Goal: Task Accomplishment & Management: Manage account settings

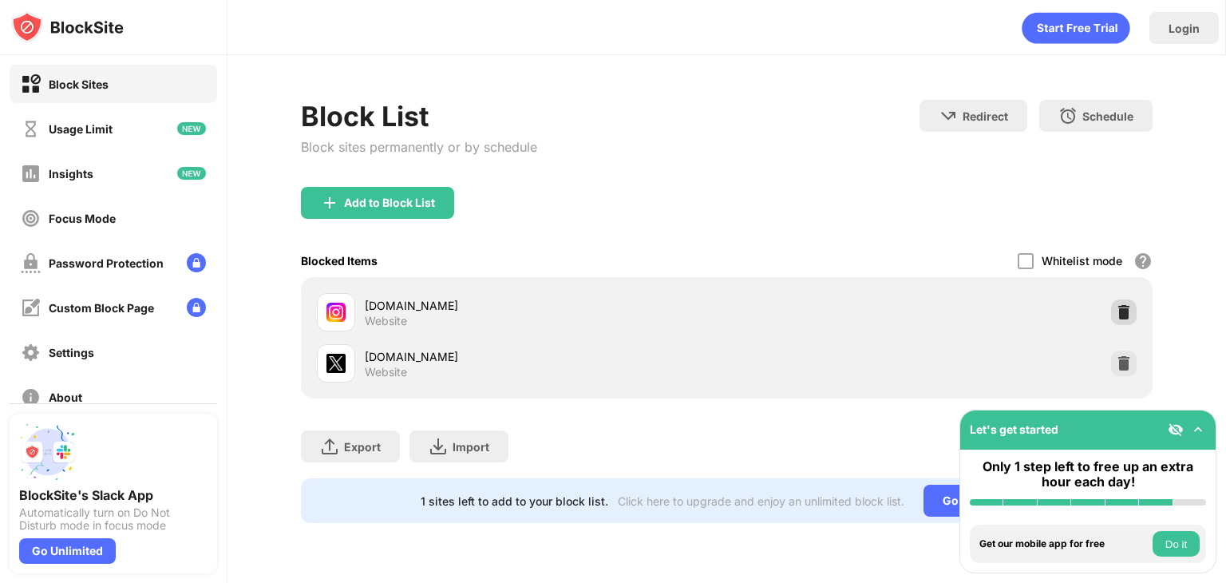
click at [627, 316] on img at bounding box center [1124, 312] width 16 height 16
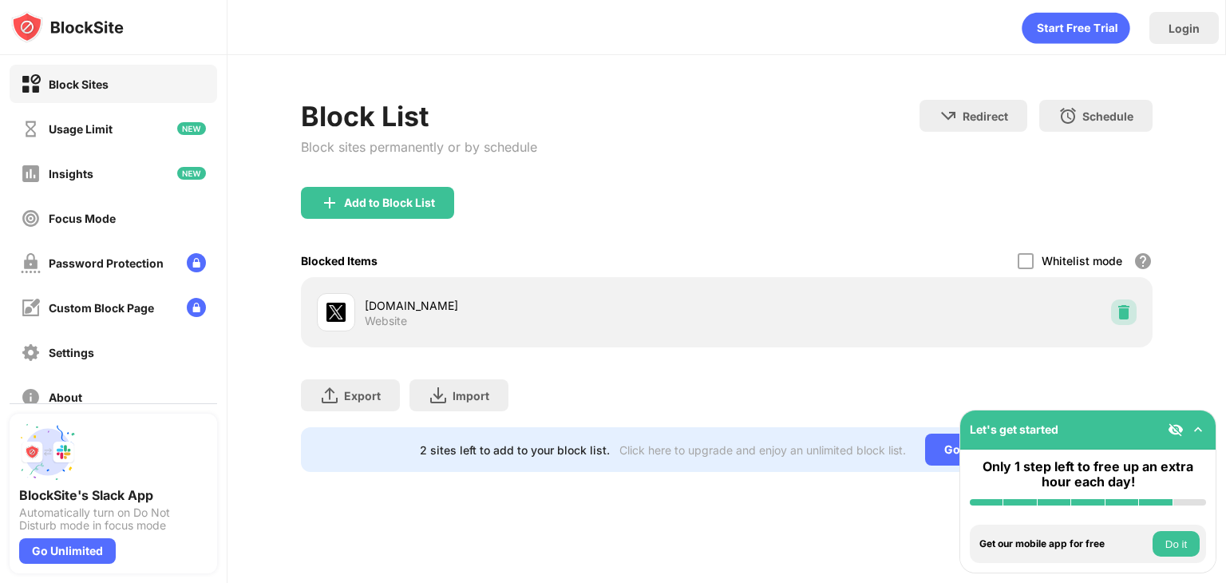
click at [627, 316] on img at bounding box center [1124, 312] width 16 height 16
click at [1125, 326] on div "[DOMAIN_NAME] Website" at bounding box center [726, 312] width 832 height 51
click at [1121, 310] on img at bounding box center [1124, 312] width 16 height 16
